Goal: Transaction & Acquisition: Purchase product/service

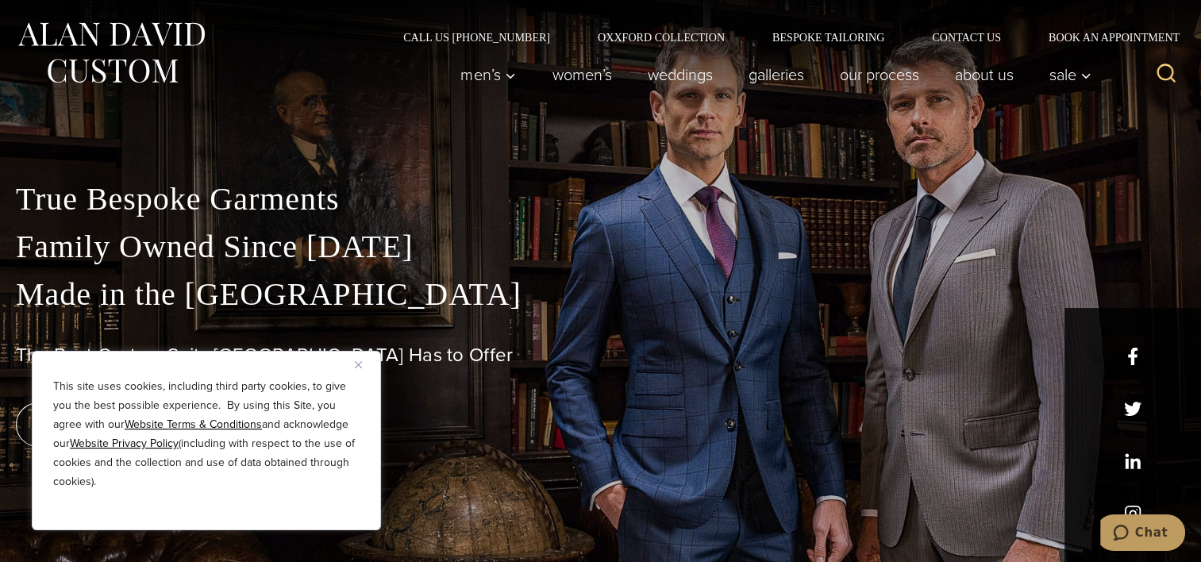
click at [363, 362] on button "Close" at bounding box center [364, 364] width 19 height 19
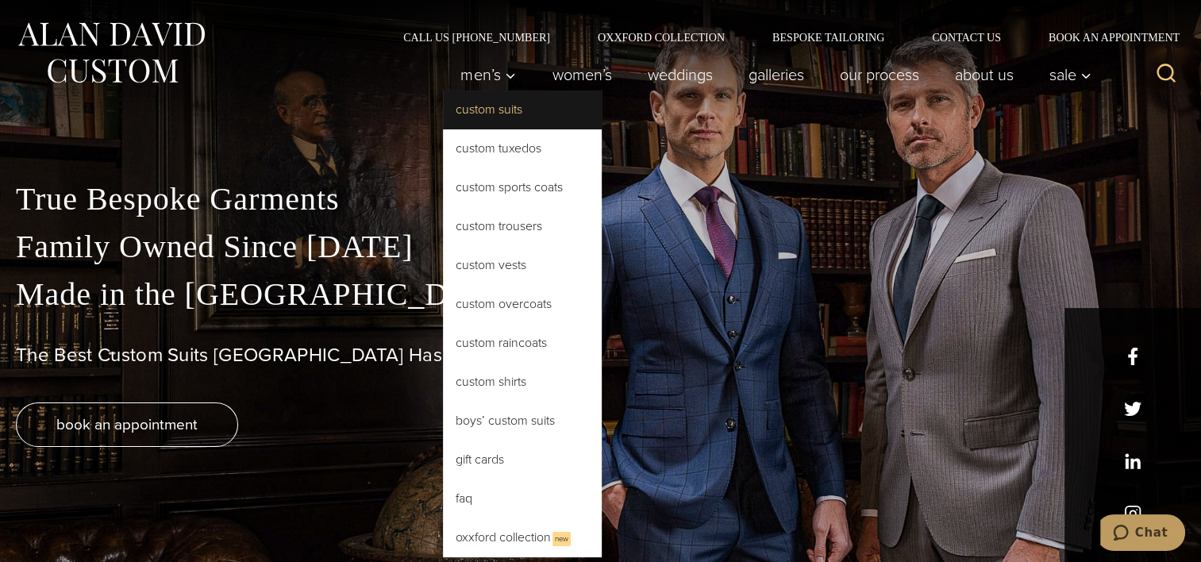
click at [489, 114] on link "Custom Suits" at bounding box center [522, 109] width 159 height 38
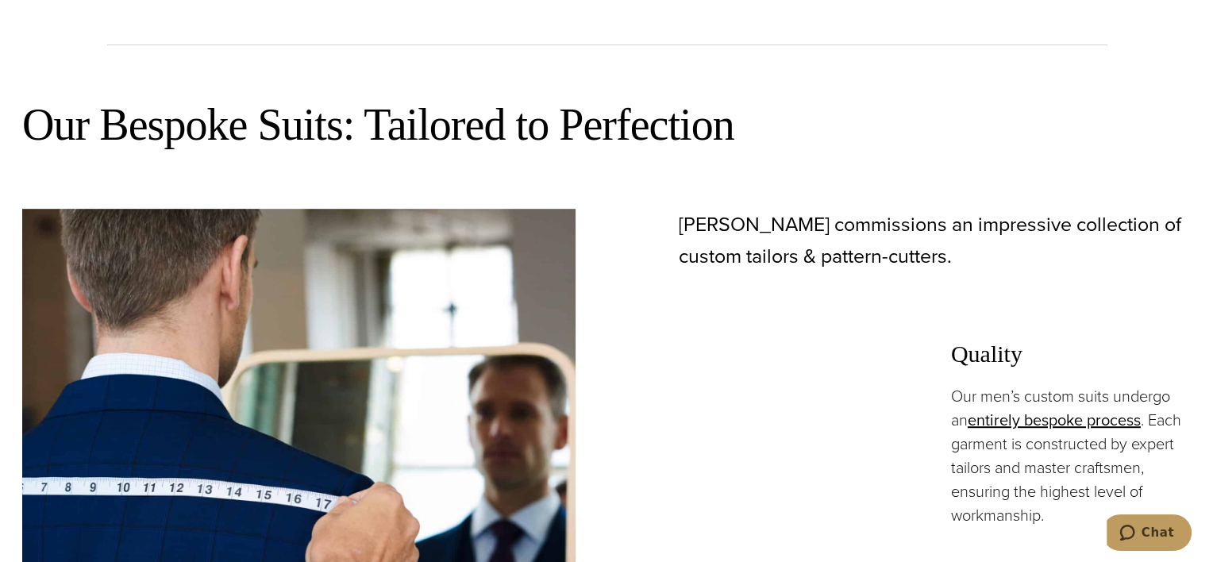
scroll to position [556, 0]
